Goal: Task Accomplishment & Management: Manage account settings

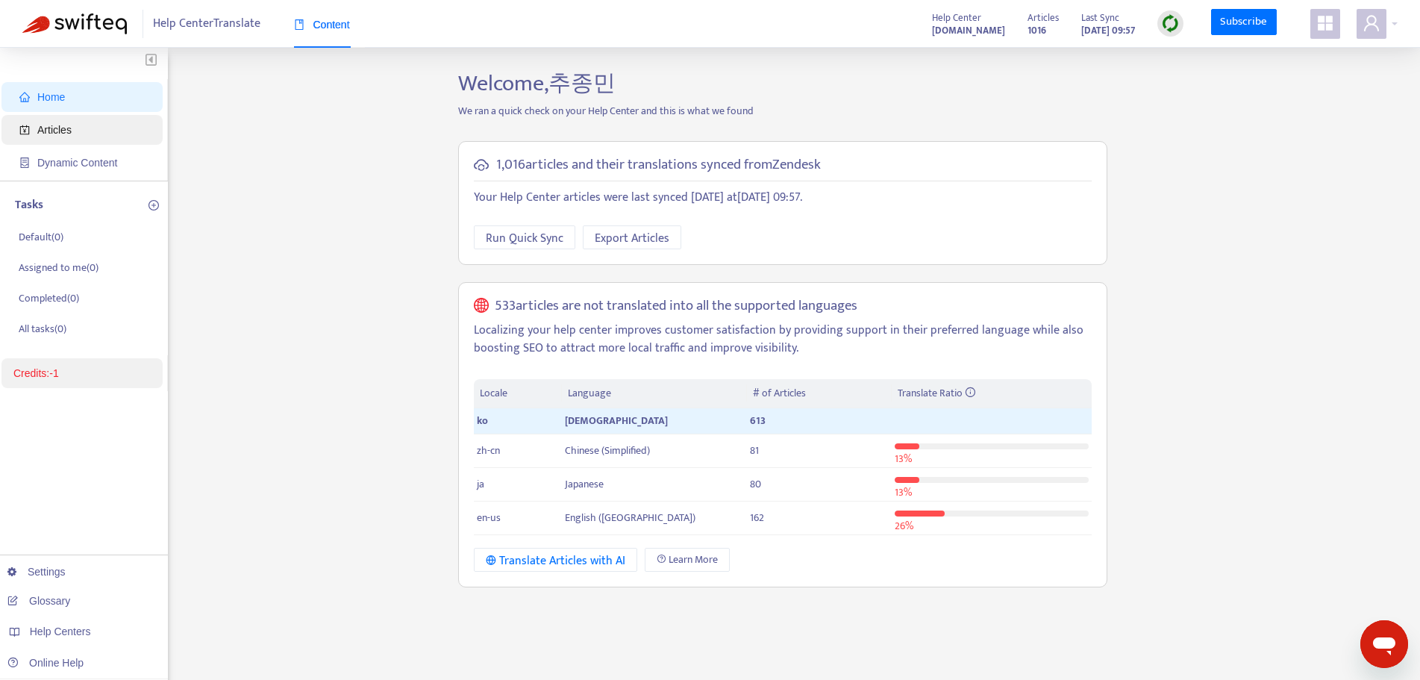
click at [71, 134] on span "Articles" at bounding box center [84, 130] width 131 height 30
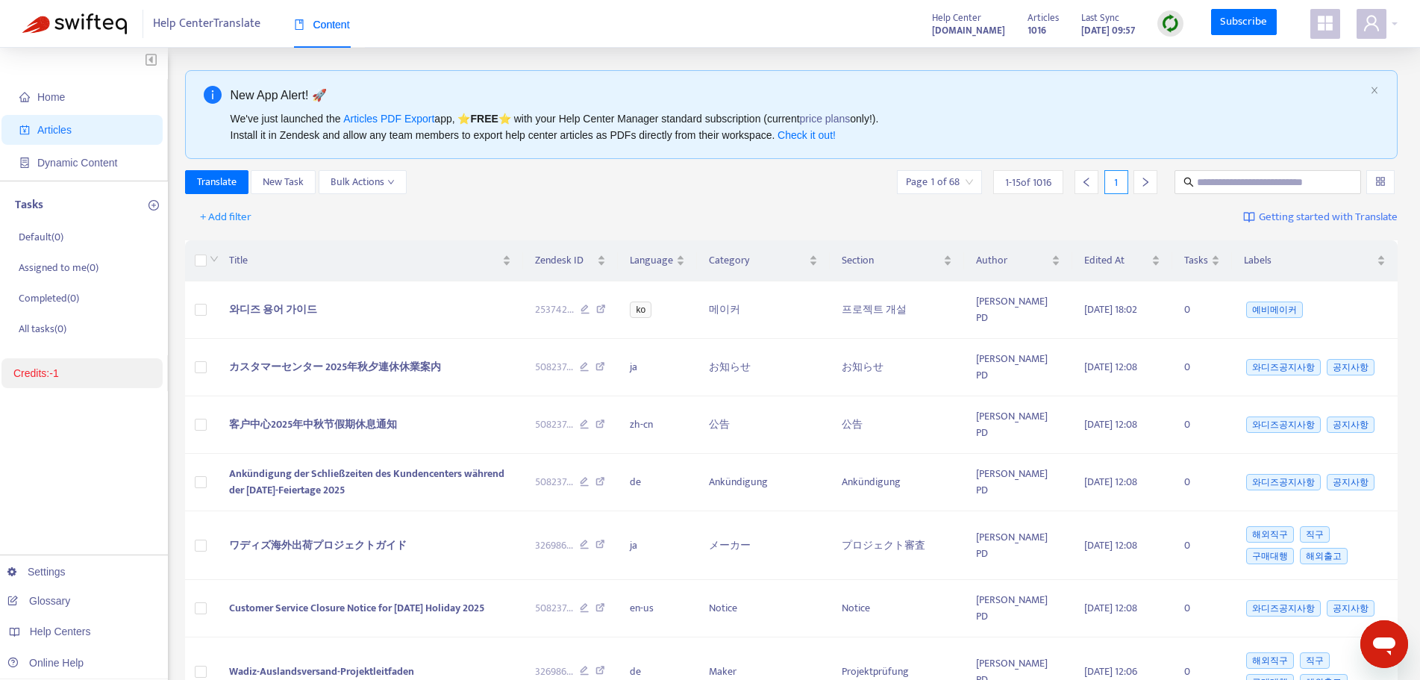
click at [1335, 31] on span at bounding box center [1326, 24] width 30 height 30
click at [1335, 28] on span at bounding box center [1326, 24] width 30 height 30
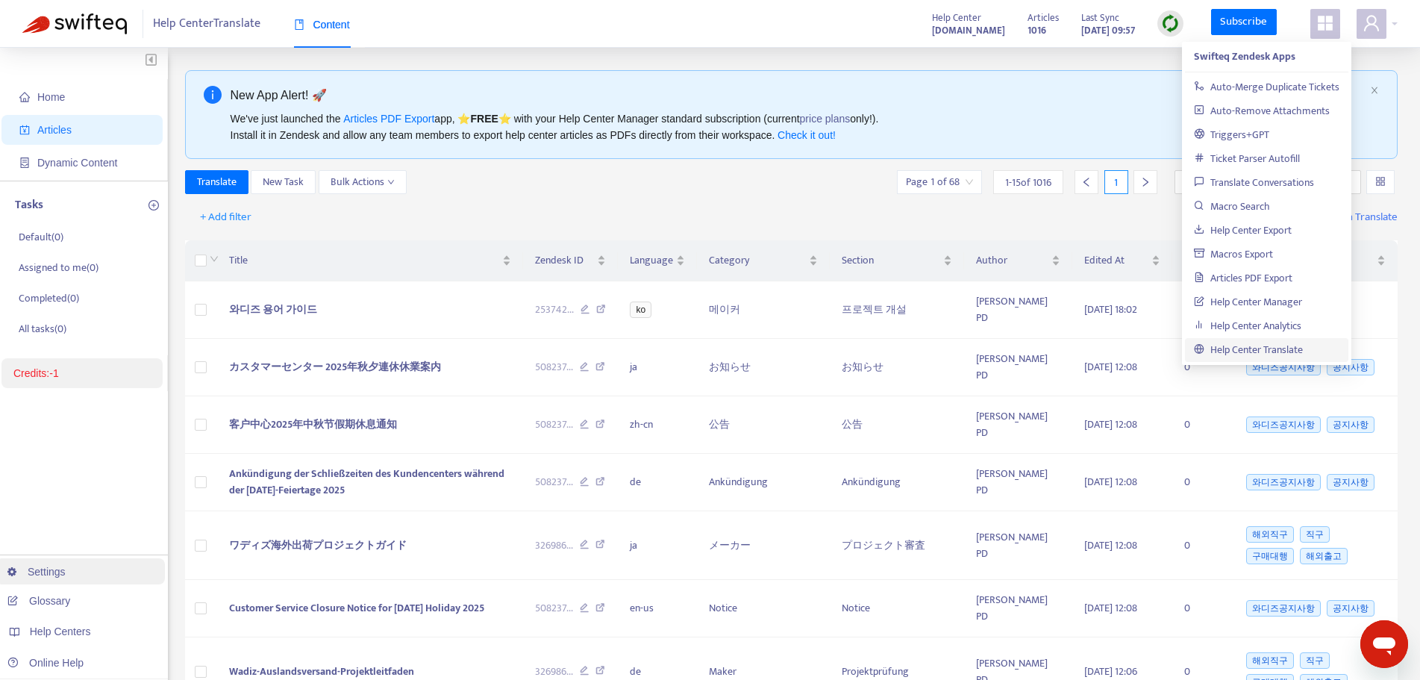
click at [63, 576] on link "Settings" at bounding box center [36, 572] width 58 height 12
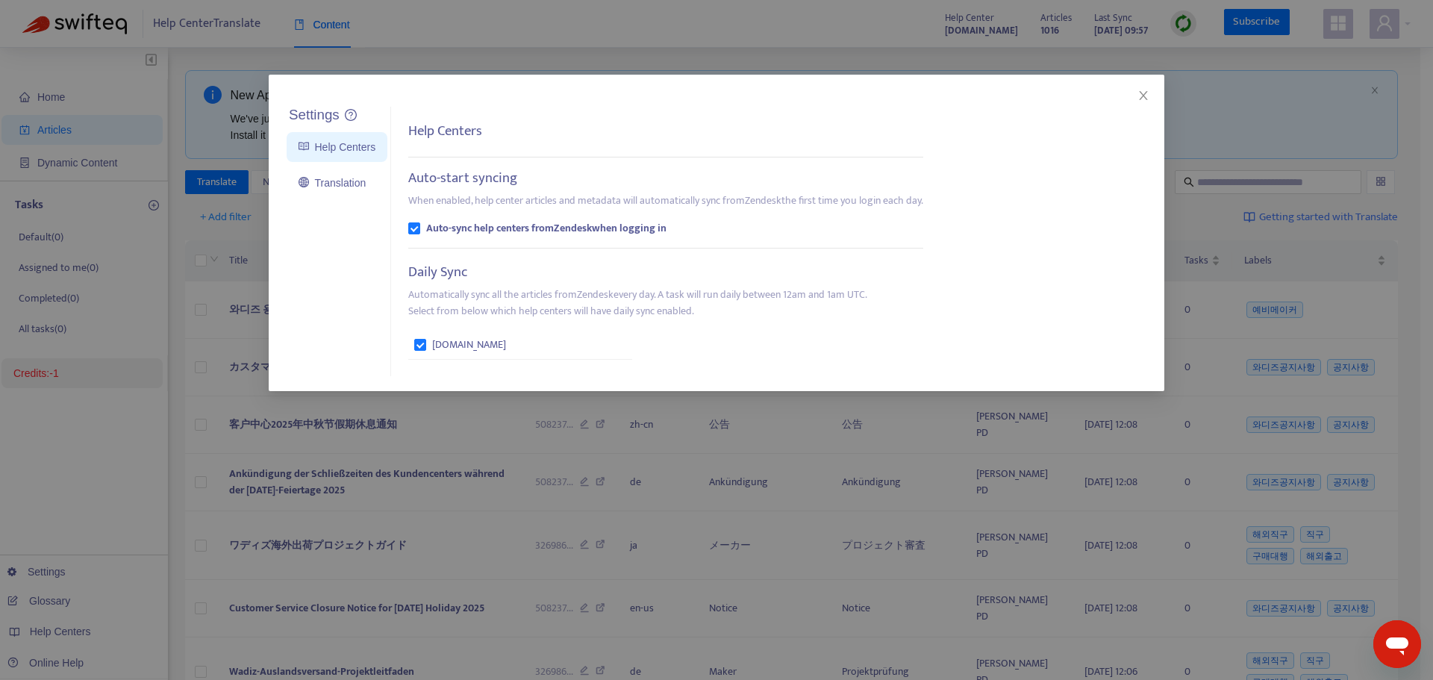
drag, startPoint x: 1143, startPoint y: 99, endPoint x: 824, endPoint y: 46, distance: 323.1
click at [1144, 99] on icon "close" at bounding box center [1144, 96] width 12 height 12
